Goal: Task Accomplishment & Management: Manage account settings

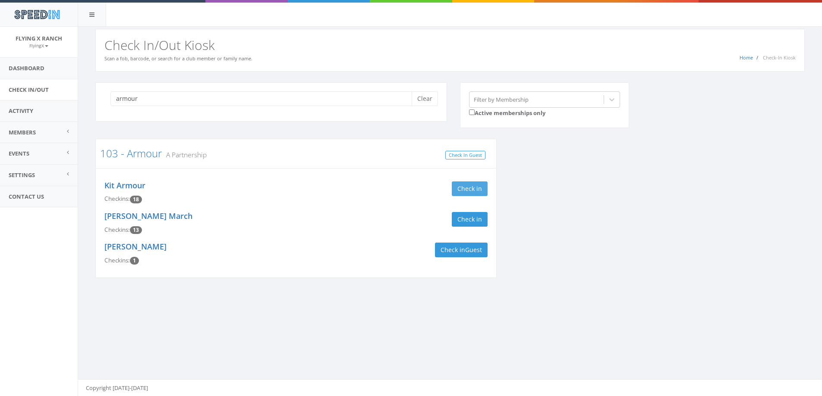
type input "armour"
click at [464, 189] on button "Check in" at bounding box center [470, 189] width 36 height 15
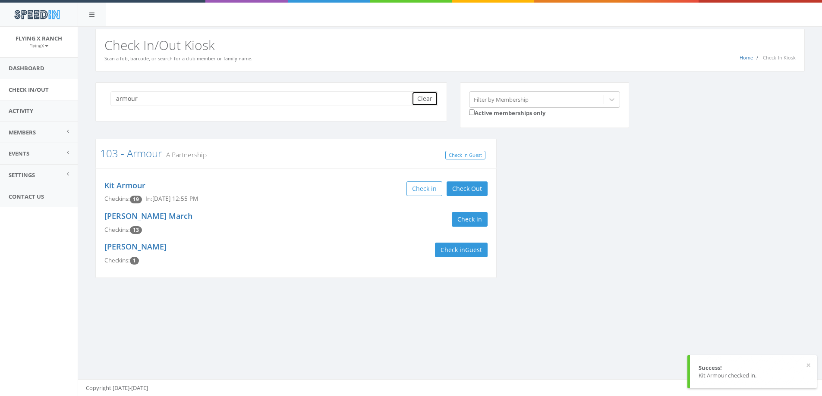
click at [429, 96] on button "Clear" at bounding box center [425, 98] width 26 height 15
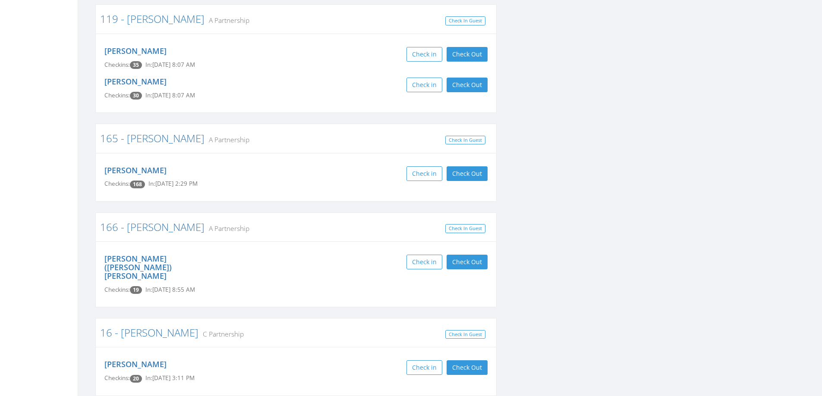
scroll to position [345, 0]
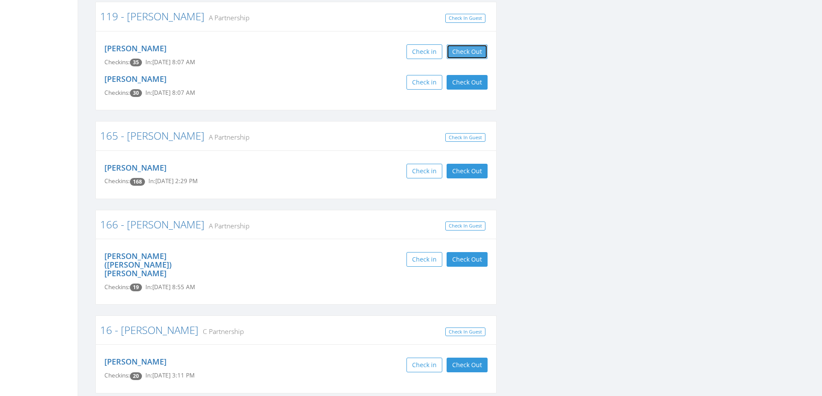
click at [463, 49] on button "Check Out" at bounding box center [466, 51] width 41 height 15
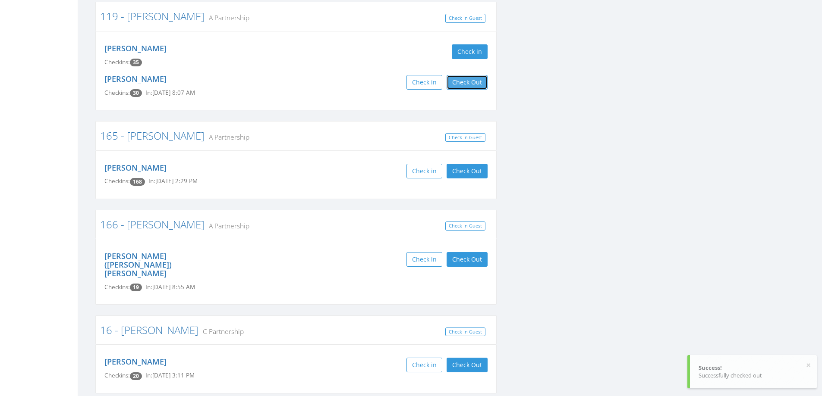
click at [471, 81] on button "Check Out" at bounding box center [466, 82] width 41 height 15
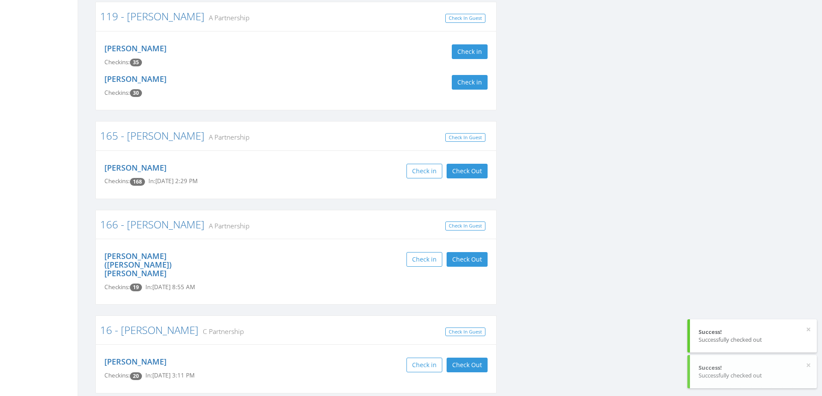
click at [327, 169] on div "Check in Check Out Check Out" at bounding box center [394, 171] width 185 height 15
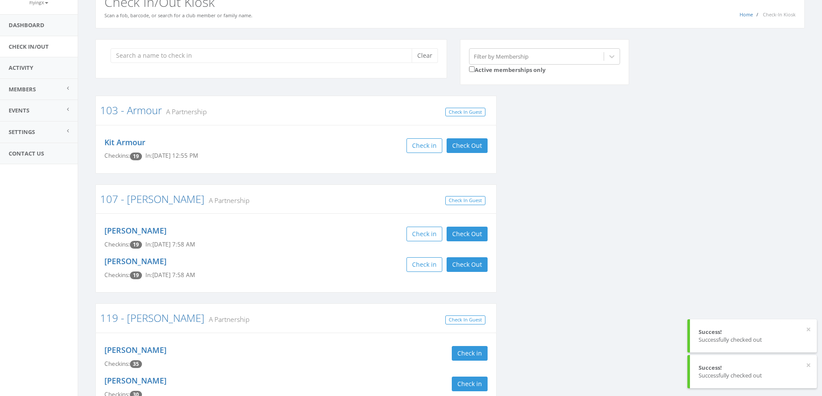
scroll to position [0, 0]
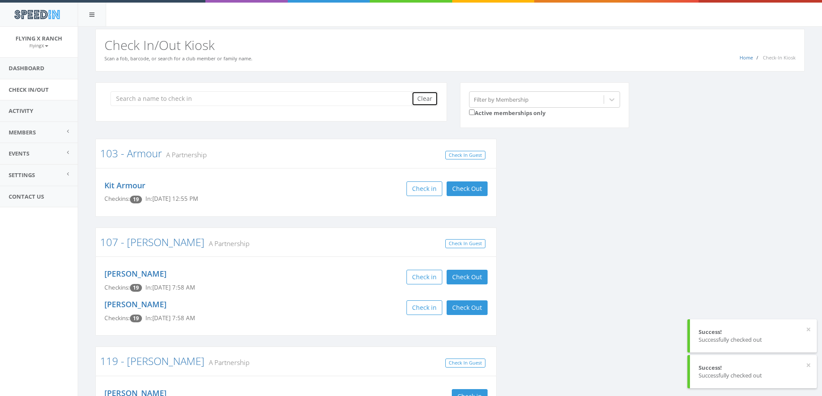
click at [419, 95] on button "Clear" at bounding box center [425, 98] width 26 height 15
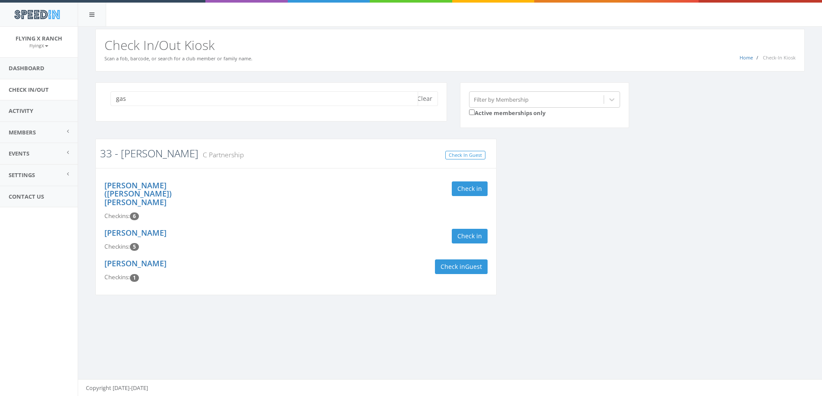
type input "gas"
click at [133, 150] on link "33 - [PERSON_NAME]" at bounding box center [149, 153] width 98 height 14
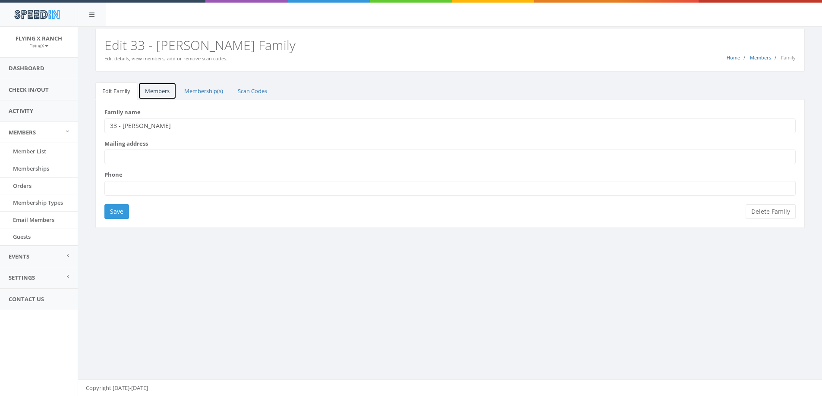
click at [158, 87] on link "Members" at bounding box center [157, 91] width 38 height 18
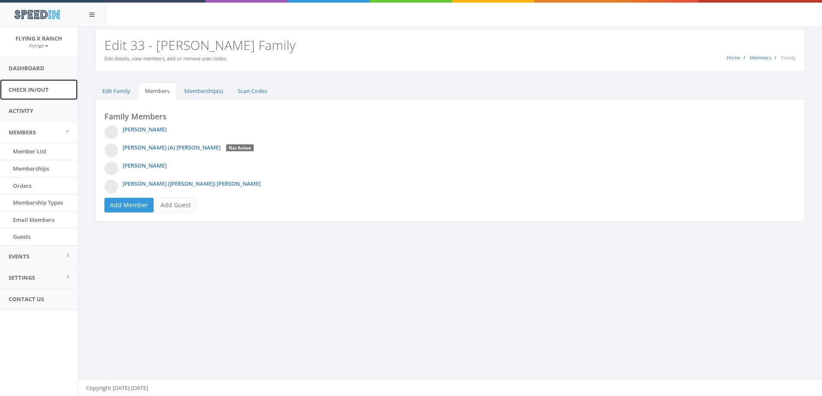
click at [36, 89] on link "Check In/Out" at bounding box center [39, 89] width 78 height 21
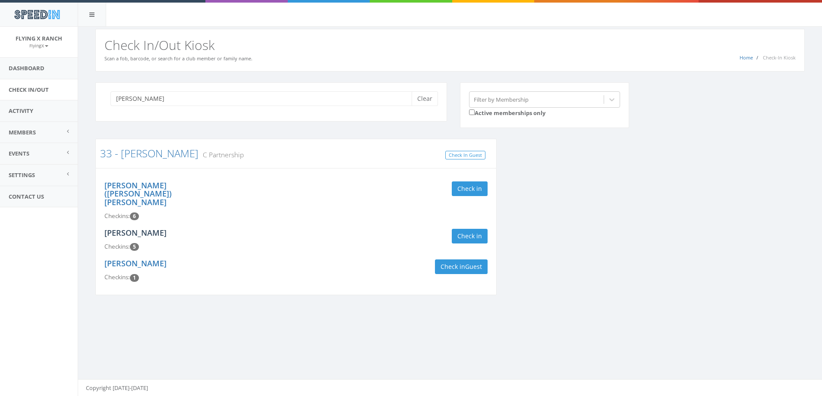
type input "gase"
click at [139, 228] on link "[PERSON_NAME]" at bounding box center [135, 233] width 62 height 10
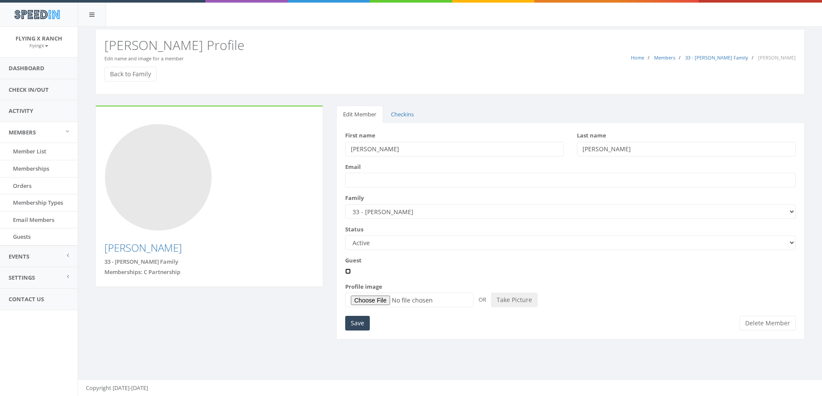
click at [349, 271] on input "Guest" at bounding box center [348, 272] width 6 height 6
checkbox input "true"
click at [352, 327] on input "Save" at bounding box center [357, 323] width 25 height 15
click at [135, 70] on link "Back to Family" at bounding box center [130, 74] width 52 height 15
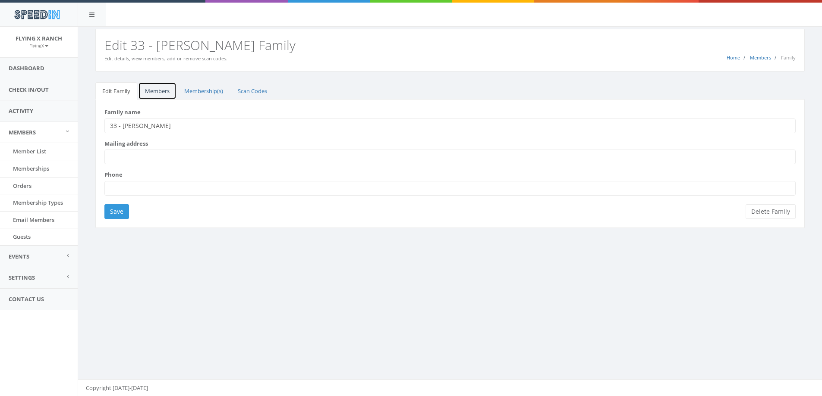
click at [153, 92] on link "Members" at bounding box center [157, 91] width 38 height 18
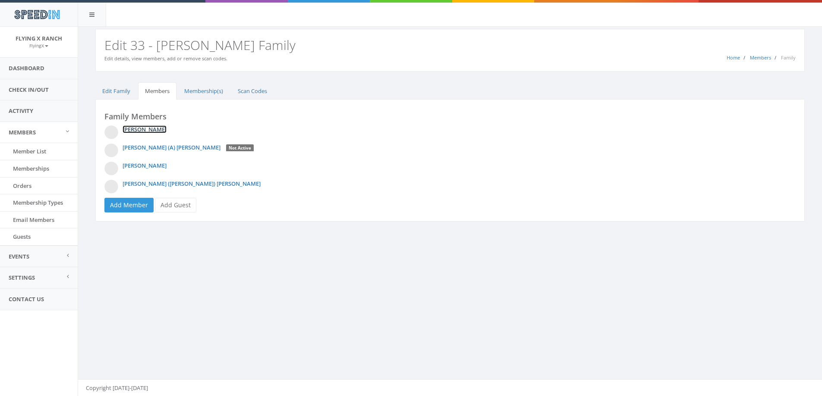
click at [159, 132] on link "[PERSON_NAME]" at bounding box center [145, 130] width 44 height 8
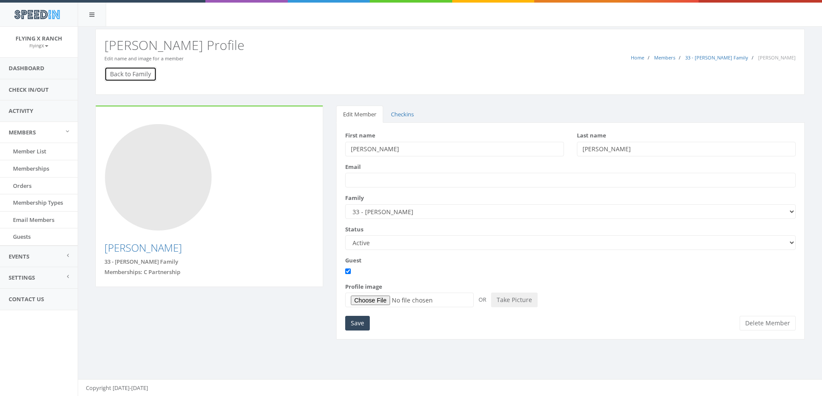
click at [132, 73] on link "Back to Family" at bounding box center [130, 74] width 52 height 15
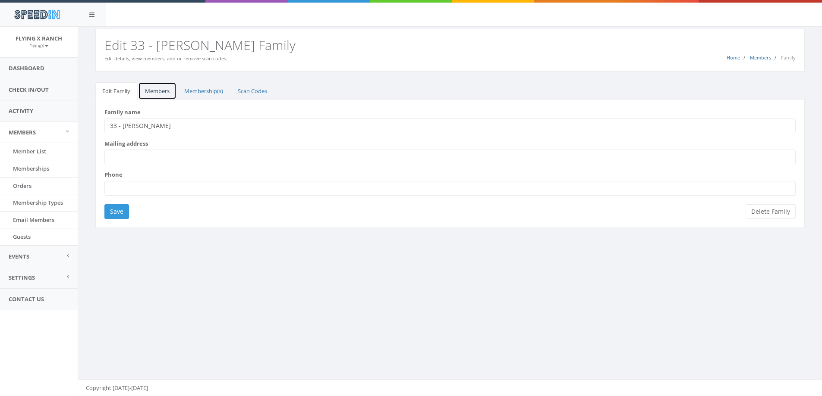
click at [154, 91] on link "Members" at bounding box center [157, 91] width 38 height 18
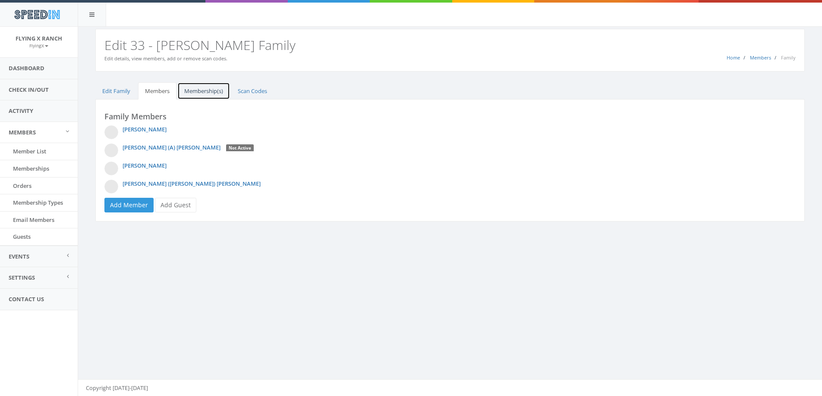
click at [207, 90] on link "Membership(s)" at bounding box center [203, 91] width 53 height 18
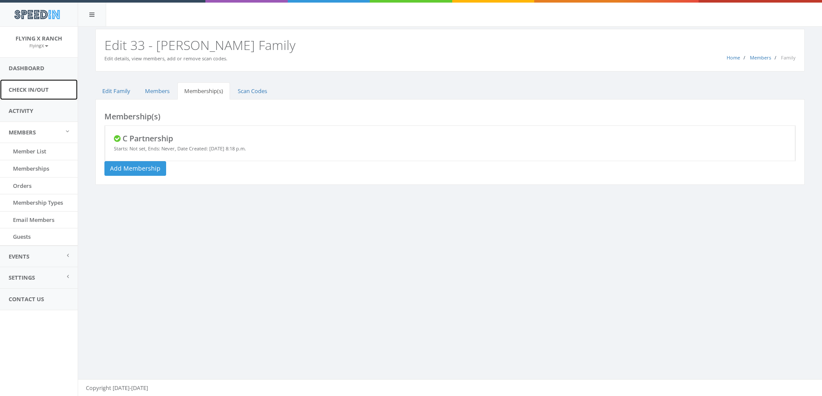
click at [34, 85] on link "Check In/Out" at bounding box center [39, 89] width 78 height 21
